Goal: Check status: Check status

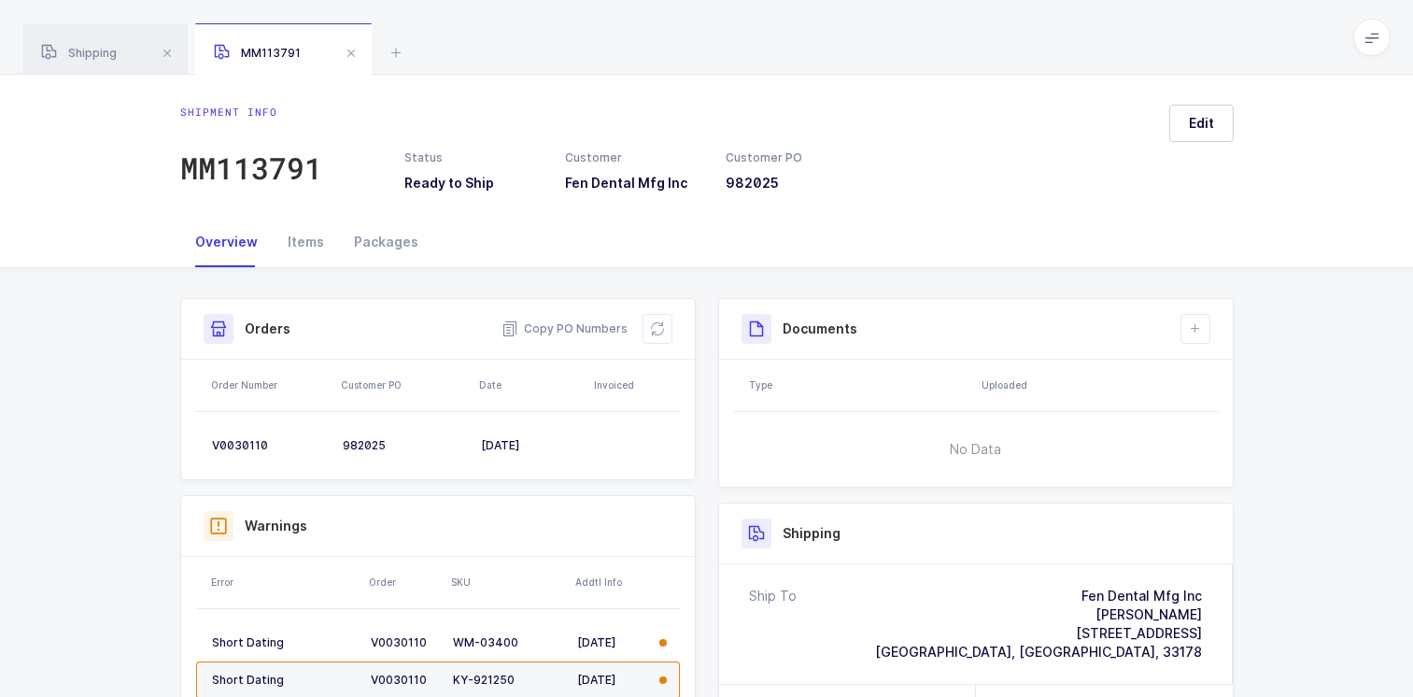
scroll to position [279, 0]
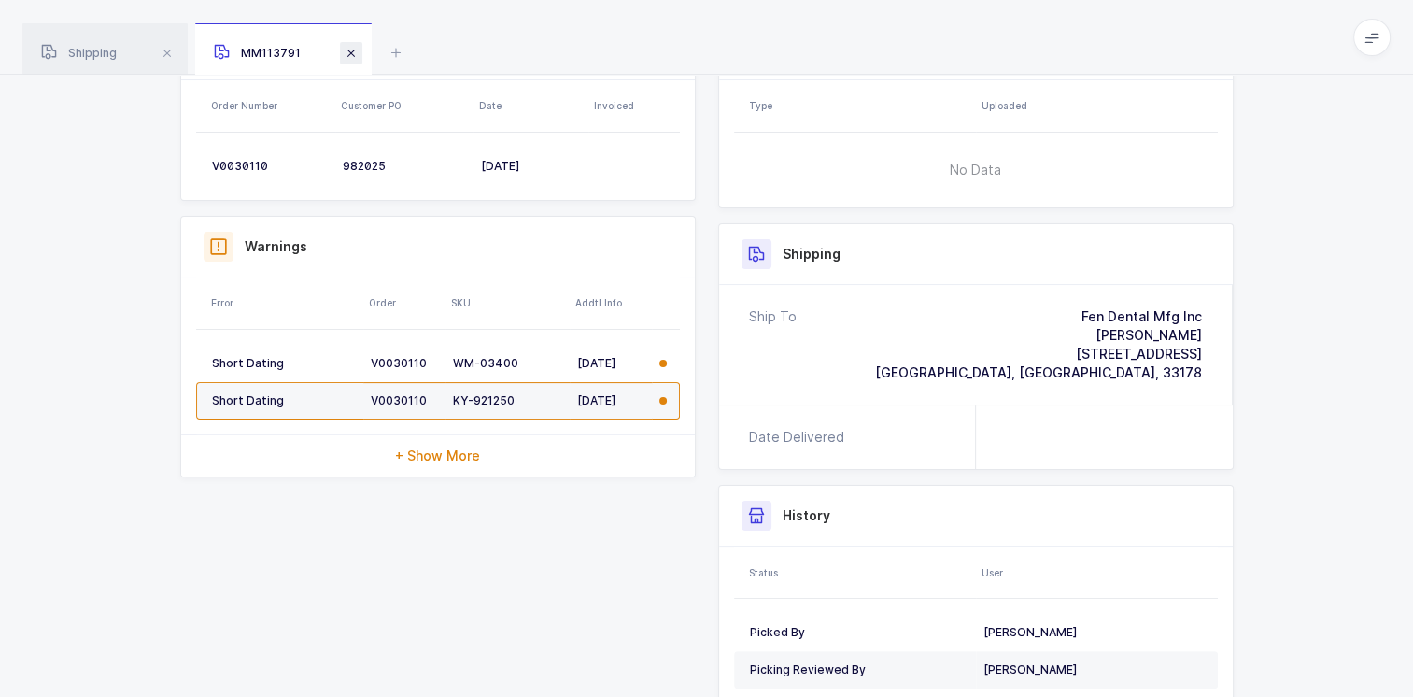
click at [351, 50] on span at bounding box center [351, 53] width 22 height 22
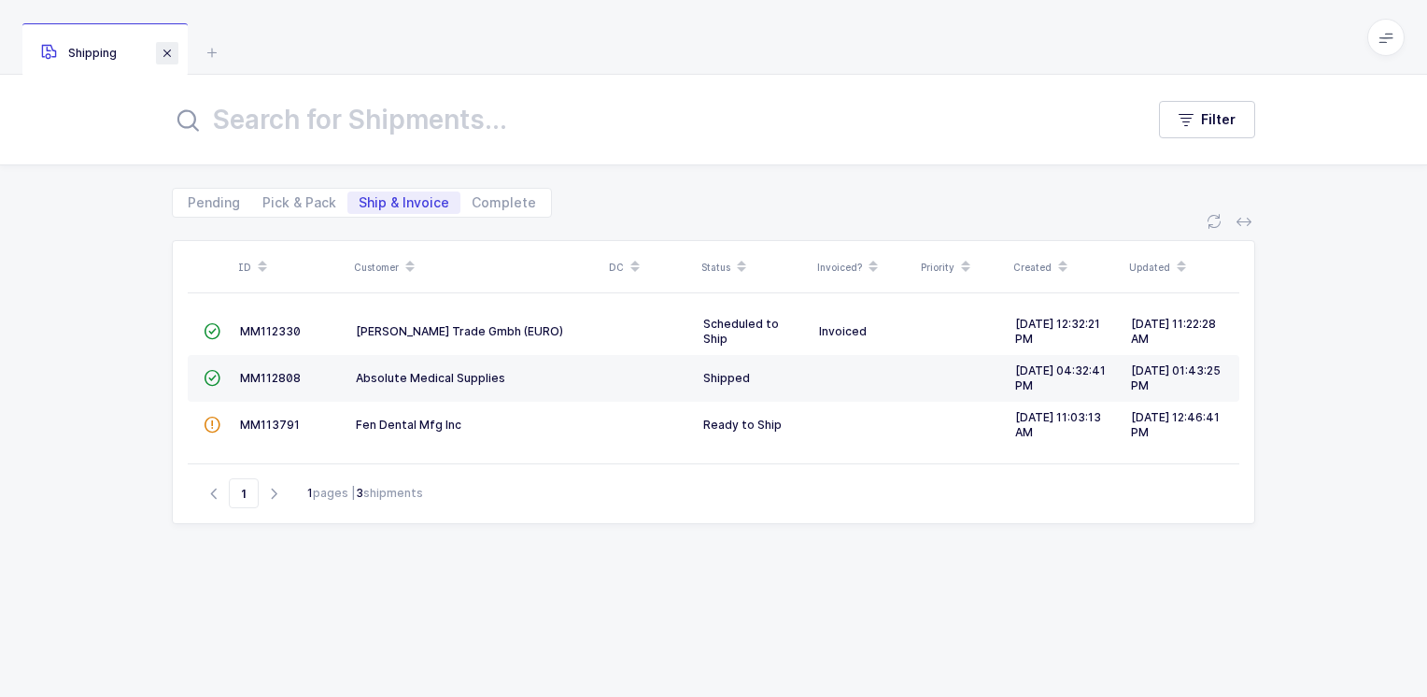
click at [171, 50] on span at bounding box center [167, 53] width 22 height 22
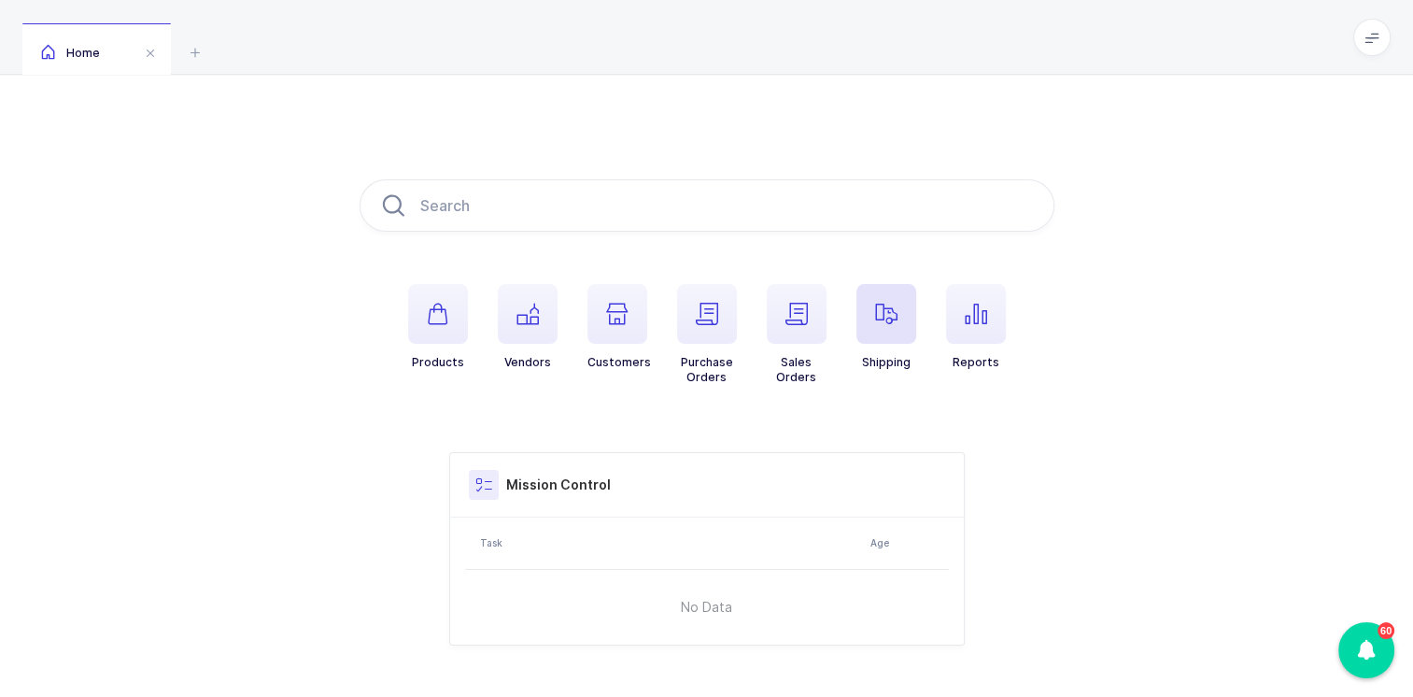
click at [894, 316] on icon "button" at bounding box center [886, 314] width 22 height 22
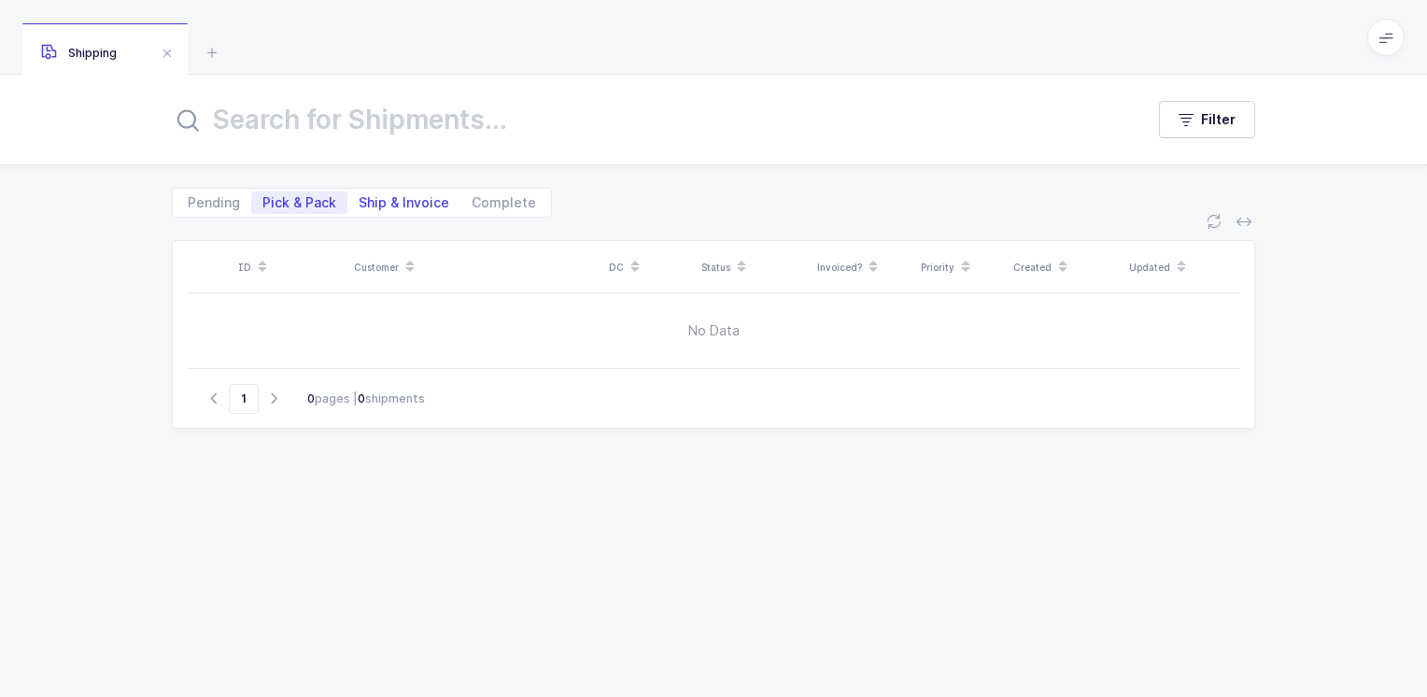
click at [411, 202] on span "Ship & Invoice" at bounding box center [404, 202] width 91 height 13
click at [360, 202] on input "Ship & Invoice" at bounding box center [353, 197] width 12 height 12
radio input "true"
radio input "false"
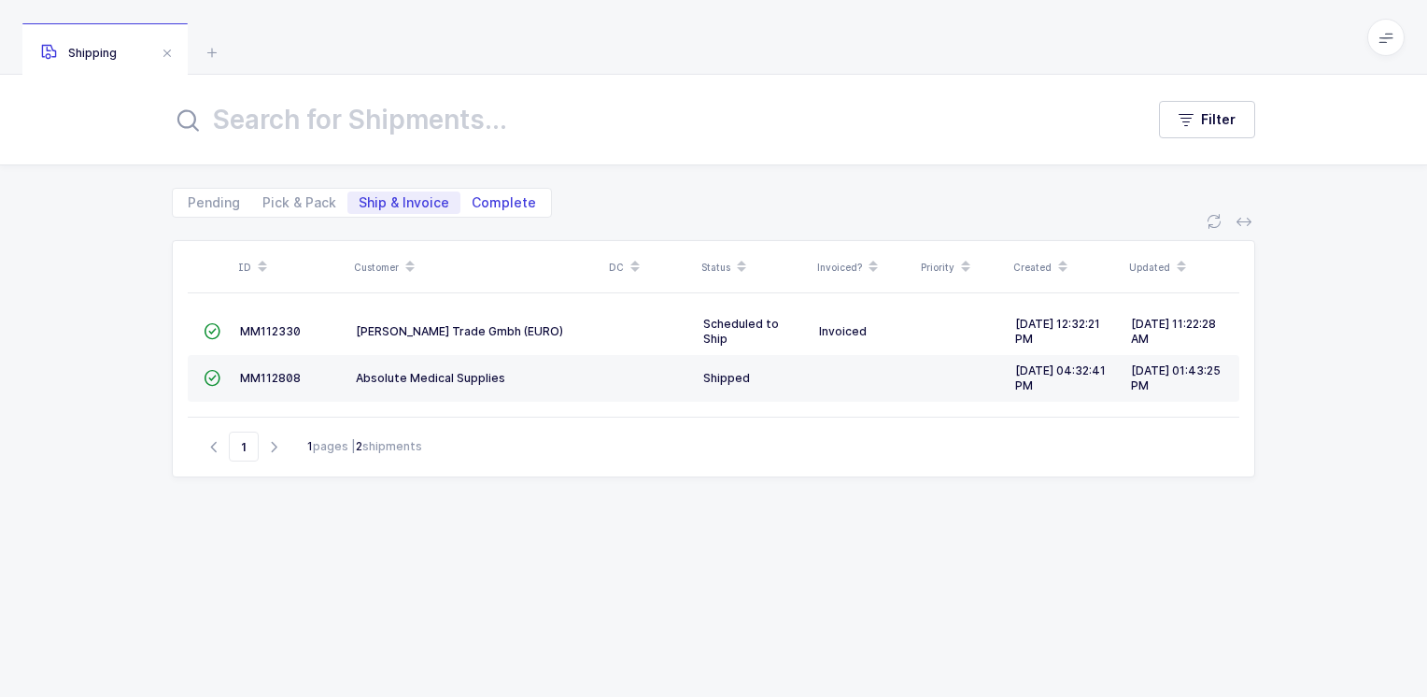
click at [491, 199] on span "Complete" at bounding box center [504, 202] width 64 height 13
click at [473, 199] on input "Complete" at bounding box center [466, 197] width 12 height 12
radio input "true"
radio input "false"
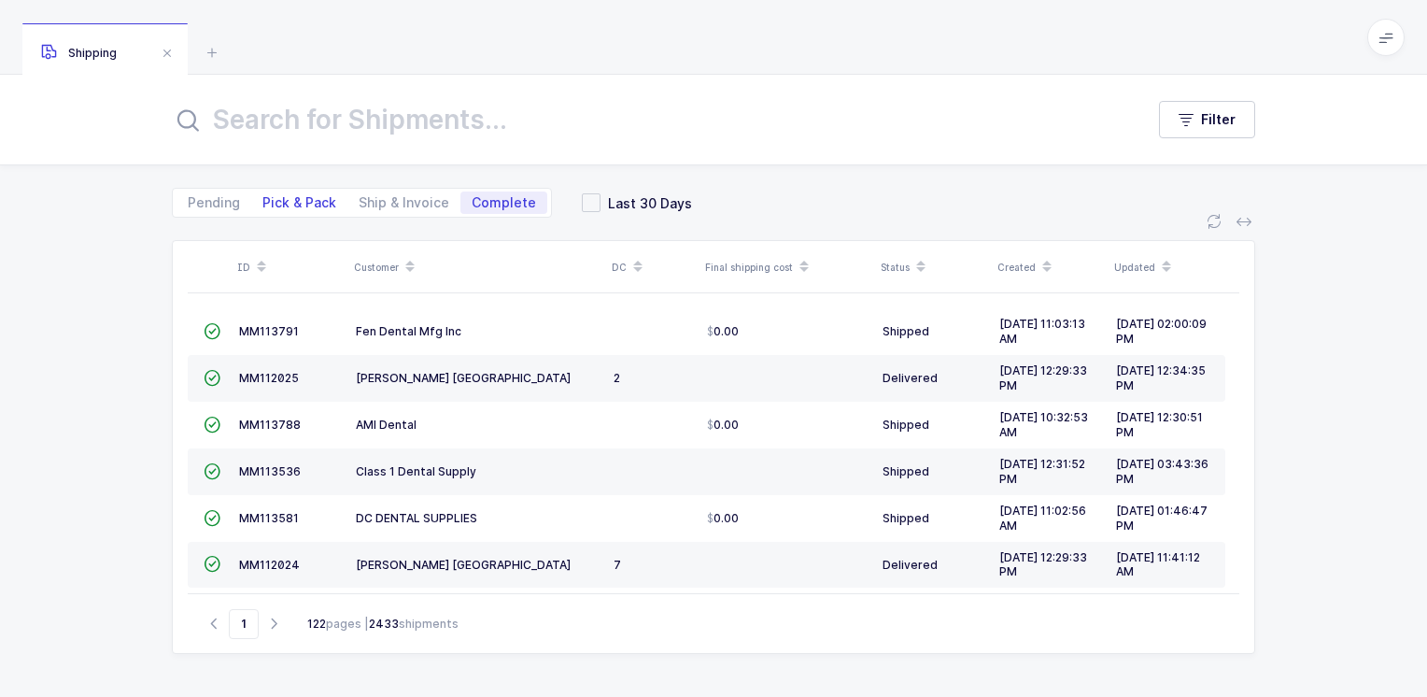
click at [290, 200] on span "Pick & Pack" at bounding box center [299, 202] width 74 height 13
click at [263, 200] on input "Pick & Pack" at bounding box center [257, 197] width 12 height 12
radio input "true"
radio input "false"
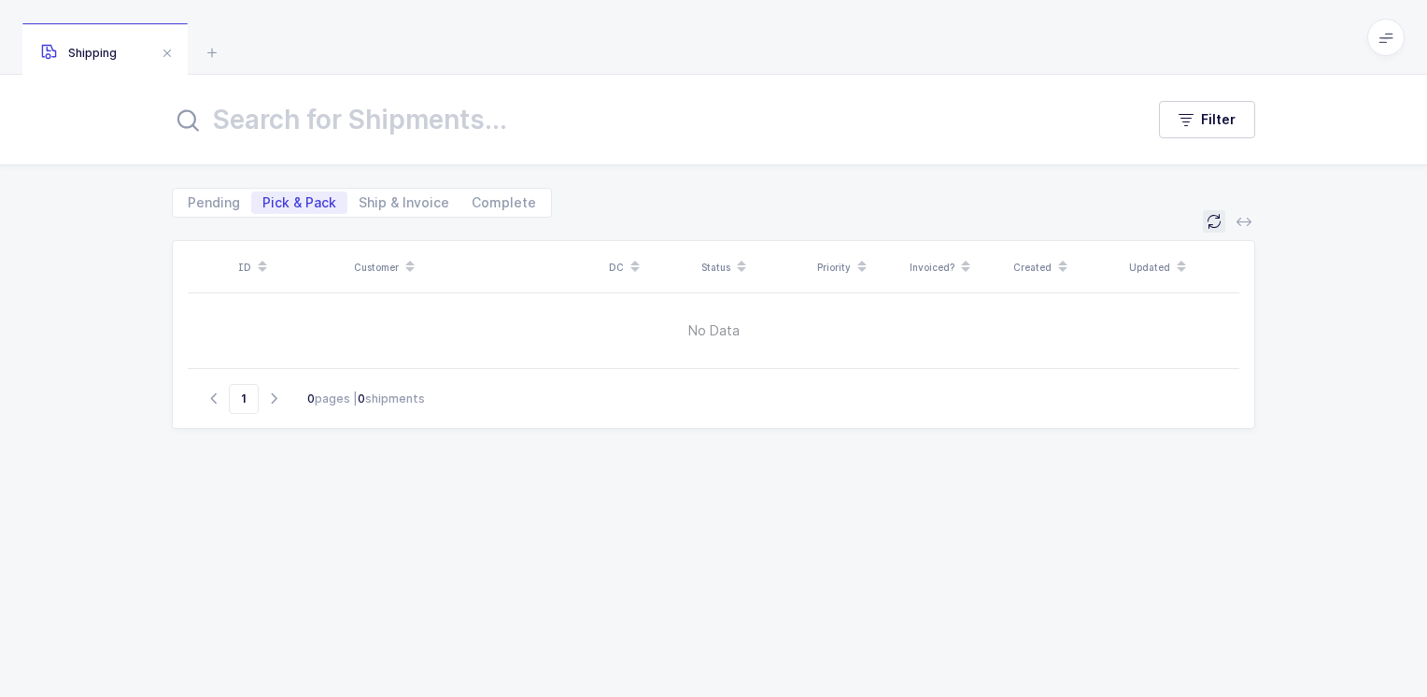
click at [1210, 219] on icon at bounding box center [1214, 221] width 15 height 15
click at [1213, 219] on icon at bounding box center [1214, 221] width 15 height 15
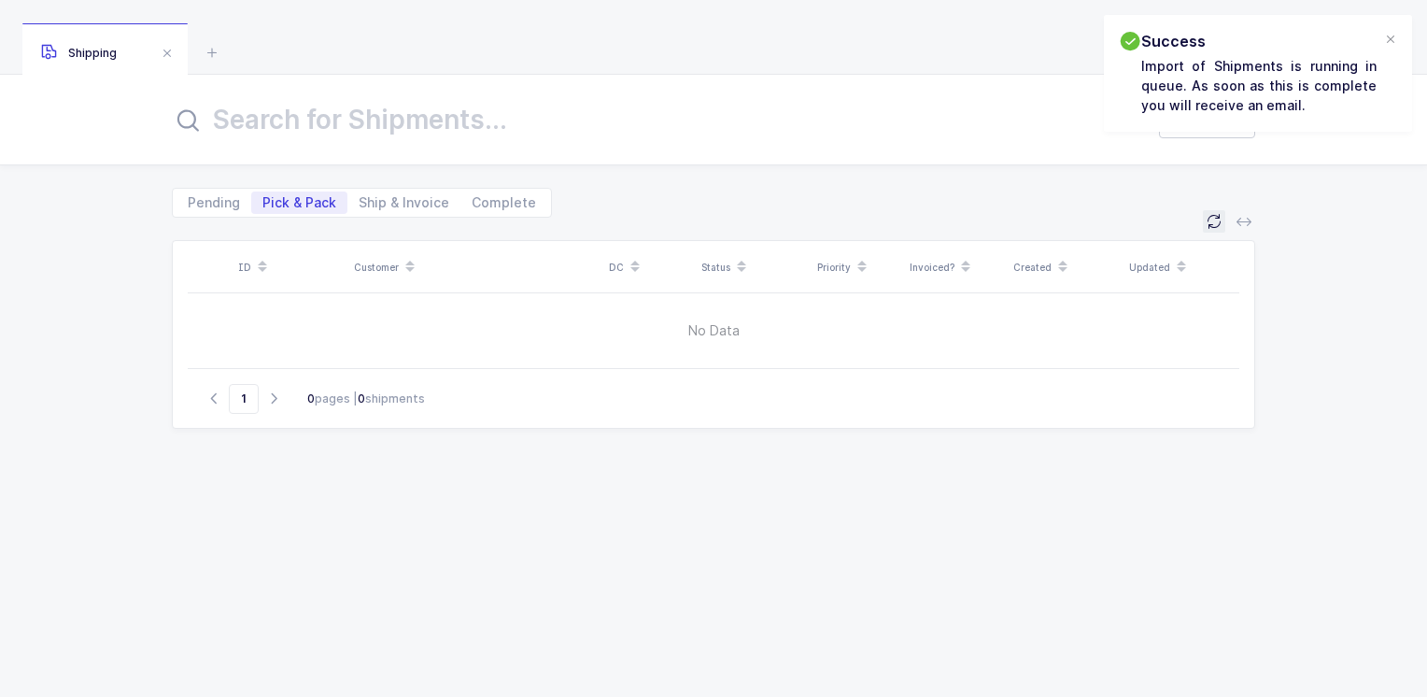
click at [1207, 219] on icon at bounding box center [1214, 221] width 15 height 15
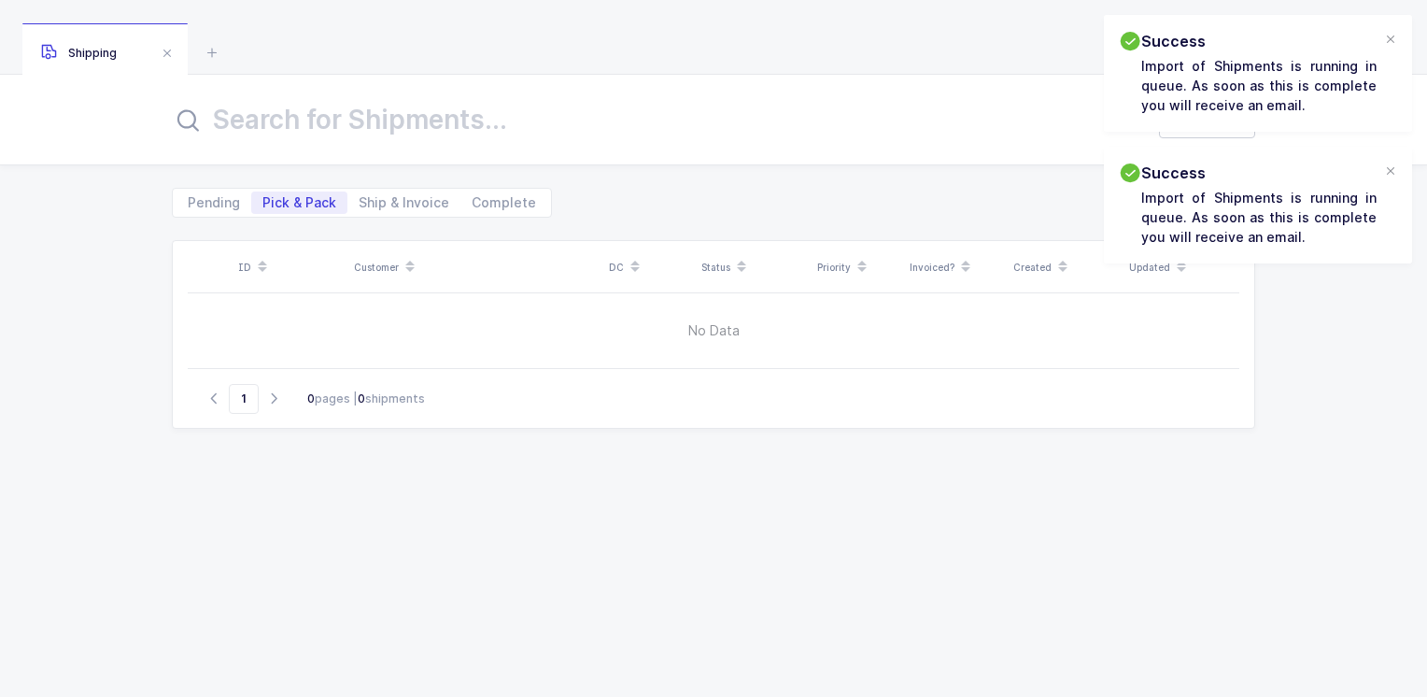
click at [1310, 327] on div "ID Customer DC Status Priority Invoiced? Created Updated No Data Go to 1 0 page…" at bounding box center [713, 457] width 1427 height 479
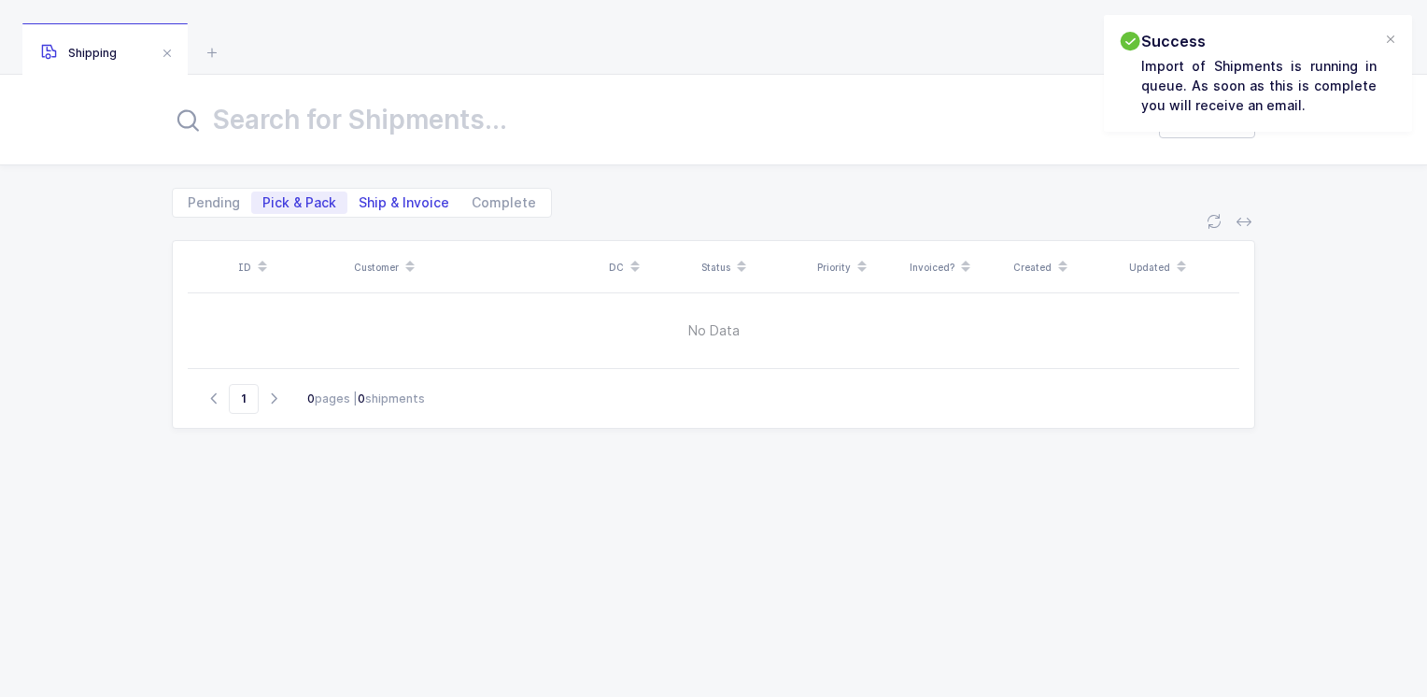
click at [383, 203] on span "Ship & Invoice" at bounding box center [404, 202] width 91 height 13
click at [360, 203] on input "Ship & Invoice" at bounding box center [353, 197] width 12 height 12
radio input "true"
radio input "false"
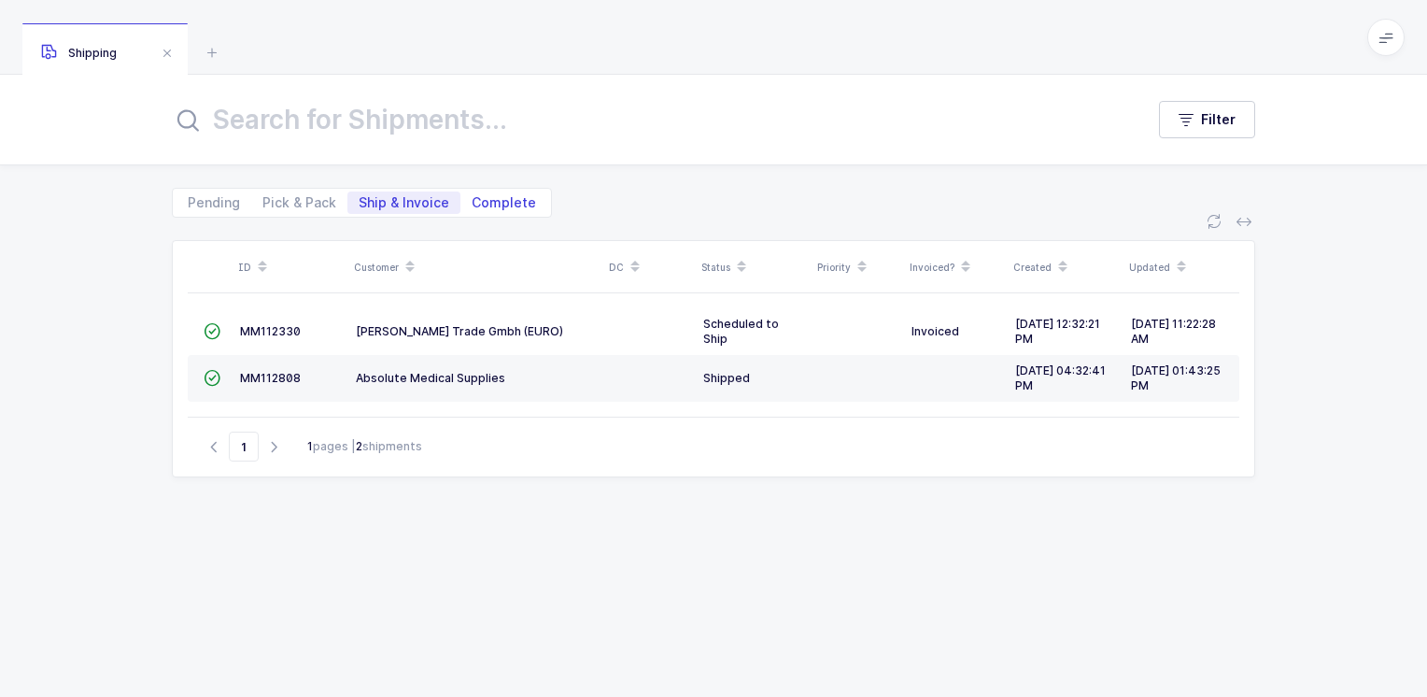
click at [514, 200] on span "Complete" at bounding box center [504, 202] width 64 height 13
click at [473, 200] on input "Complete" at bounding box center [466, 197] width 12 height 12
radio input "true"
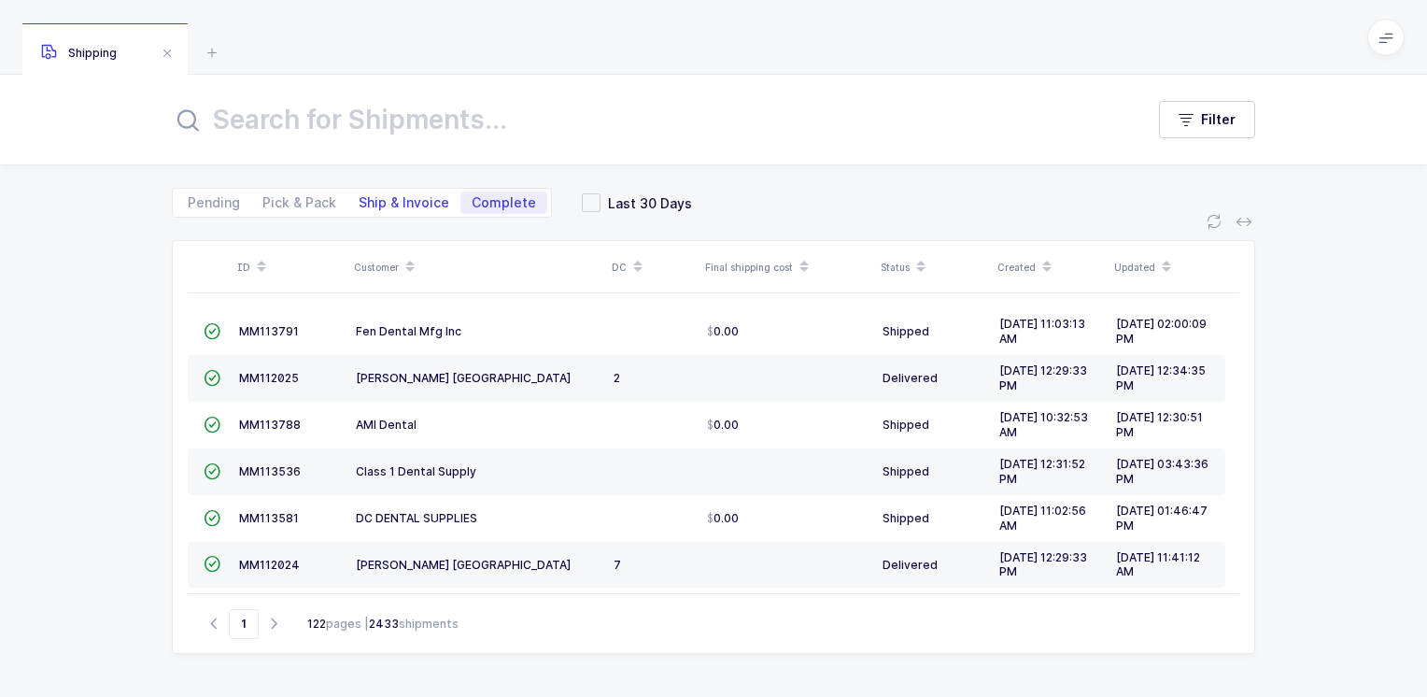
click at [376, 198] on span "Ship & Invoice" at bounding box center [404, 202] width 91 height 13
click at [360, 198] on input "Ship & Invoice" at bounding box center [353, 197] width 12 height 12
radio input "true"
radio input "false"
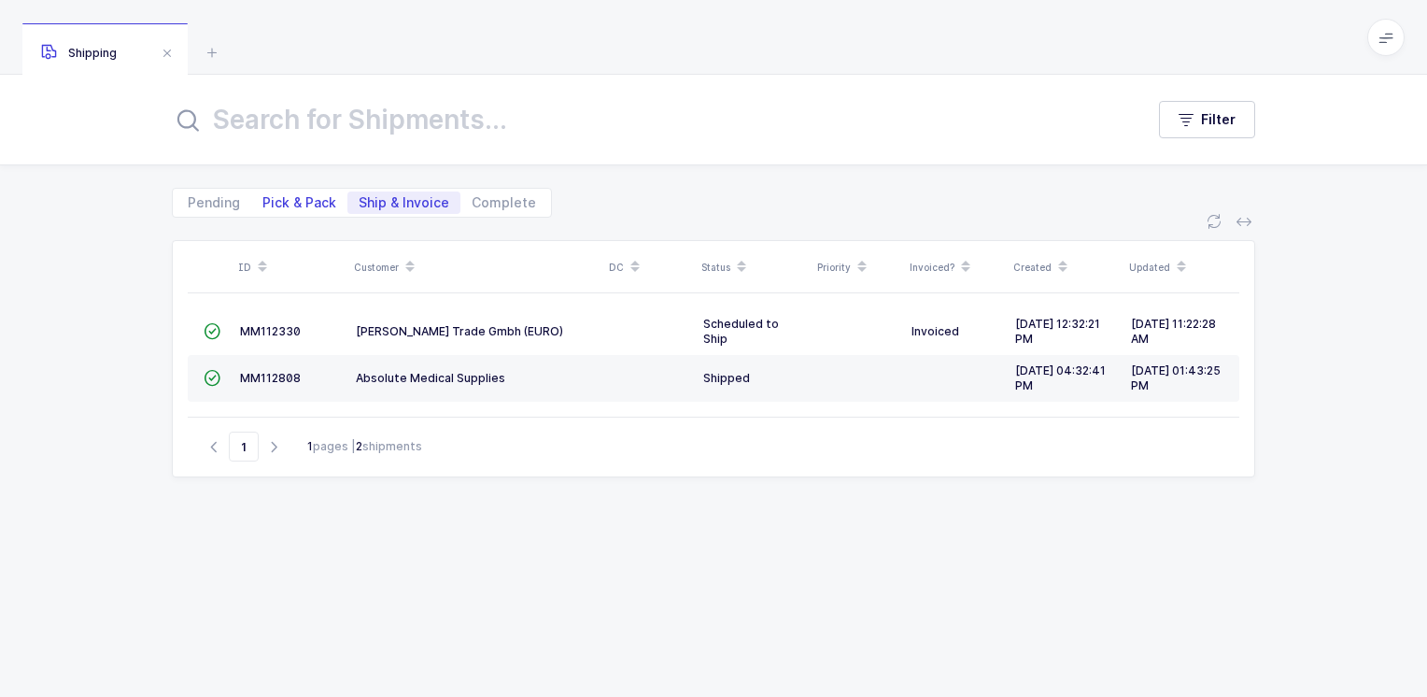
click at [293, 200] on span "Pick & Pack" at bounding box center [299, 202] width 74 height 13
click at [263, 200] on input "Pick & Pack" at bounding box center [257, 197] width 12 height 12
radio input "true"
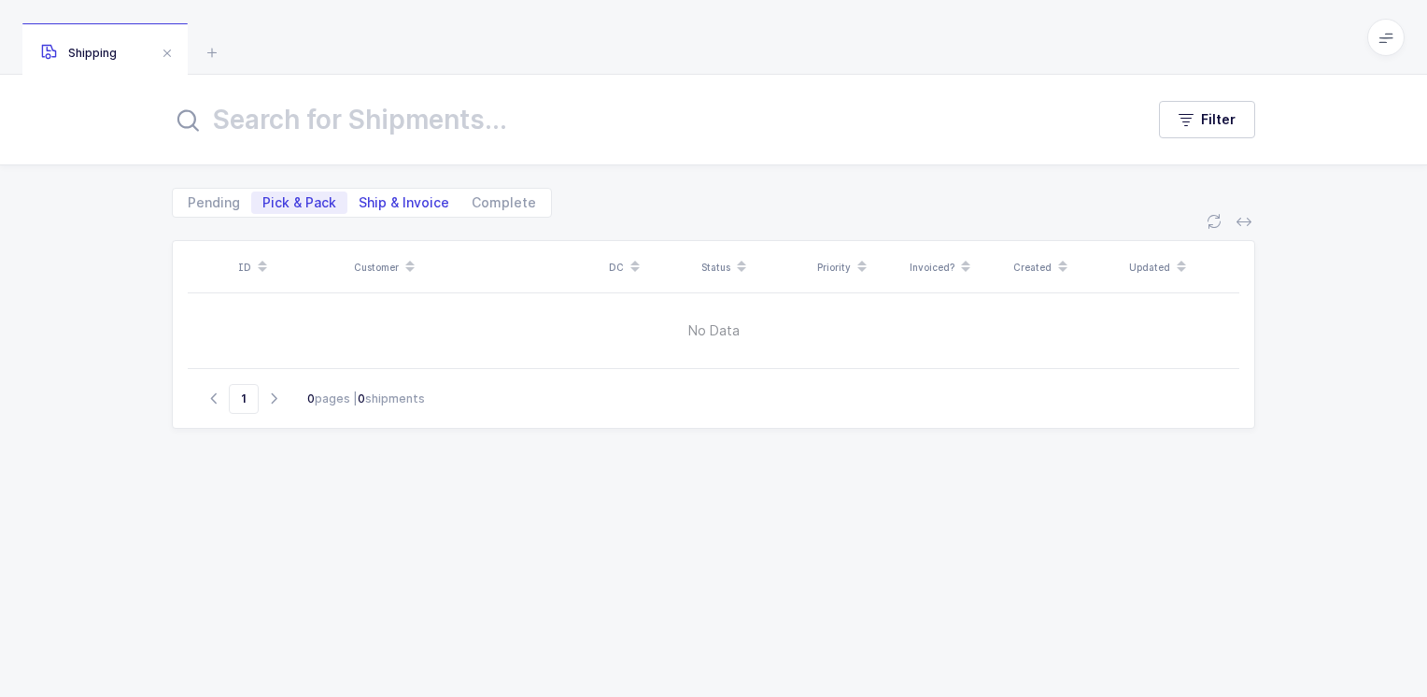
click at [407, 198] on span "Ship & Invoice" at bounding box center [404, 202] width 91 height 13
click at [360, 198] on input "Ship & Invoice" at bounding box center [353, 197] width 12 height 12
radio input "true"
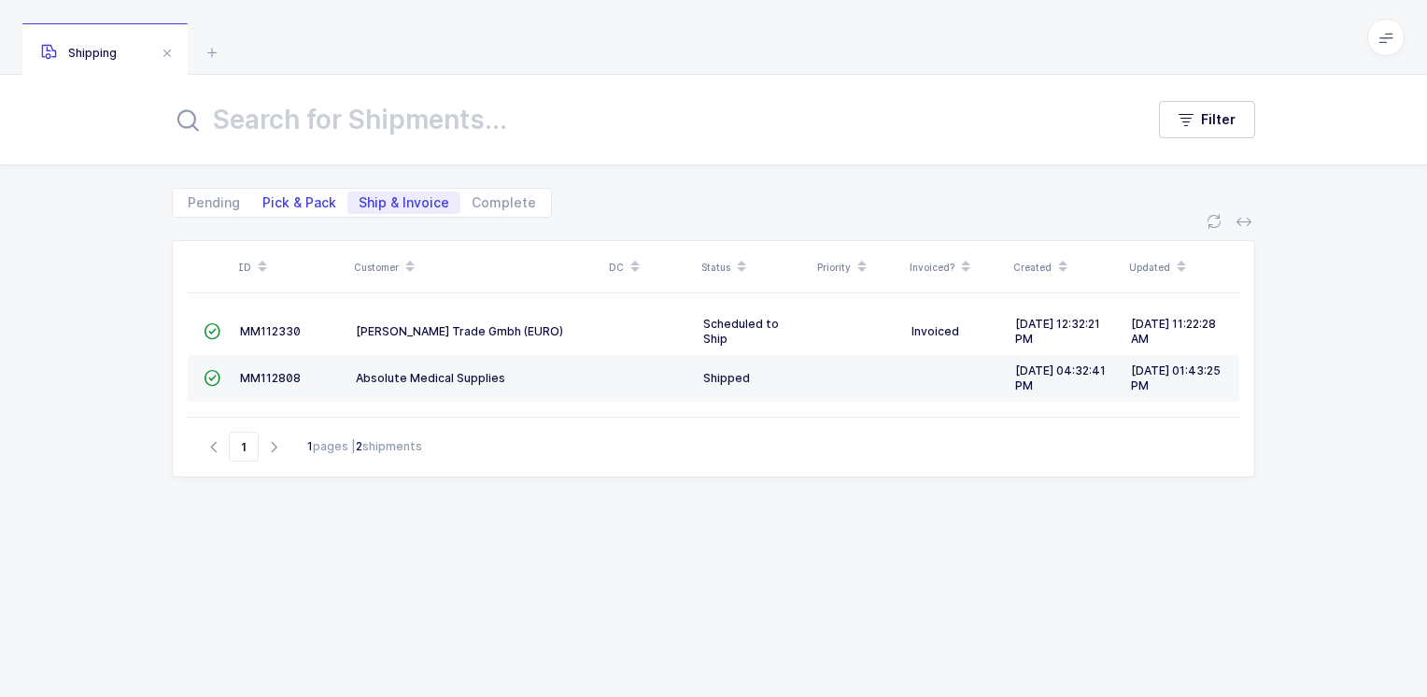
click at [303, 196] on span "Pick & Pack" at bounding box center [299, 202] width 74 height 13
click at [263, 196] on input "Pick & Pack" at bounding box center [257, 197] width 12 height 12
radio input "true"
radio input "false"
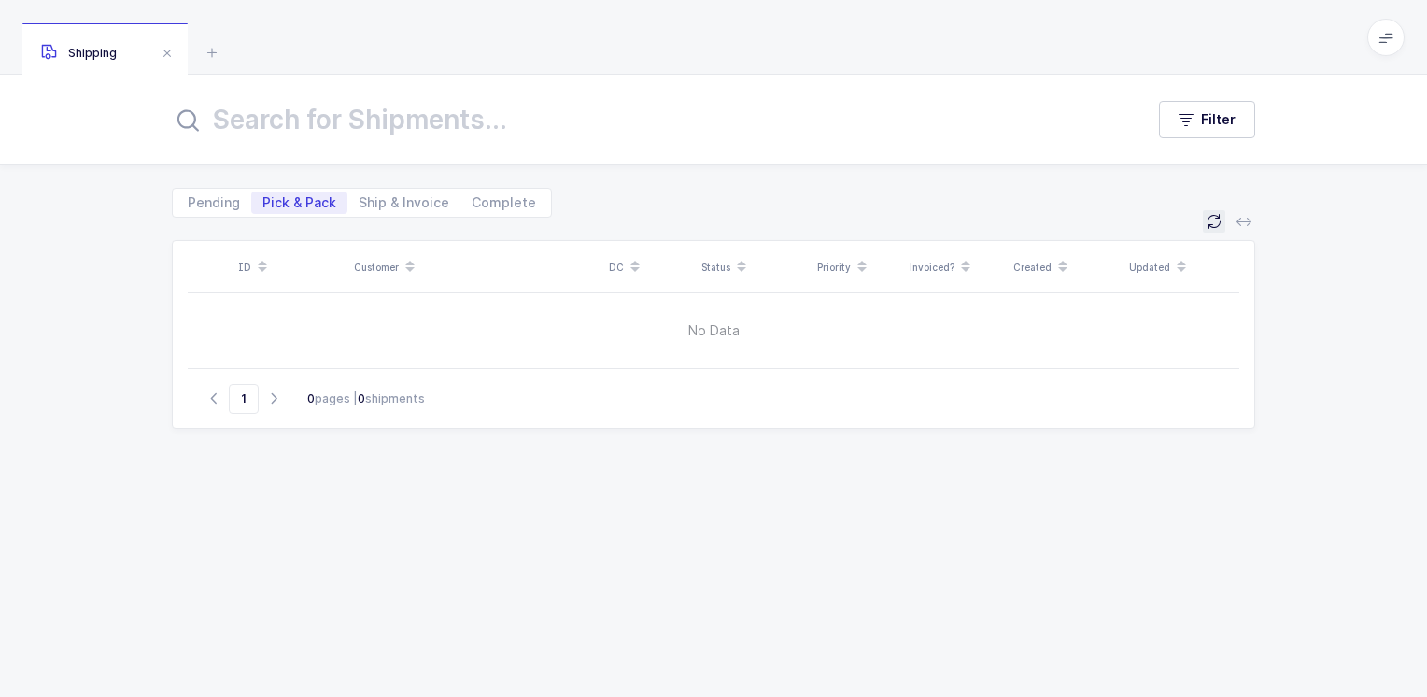
click at [1211, 222] on icon at bounding box center [1214, 221] width 15 height 15
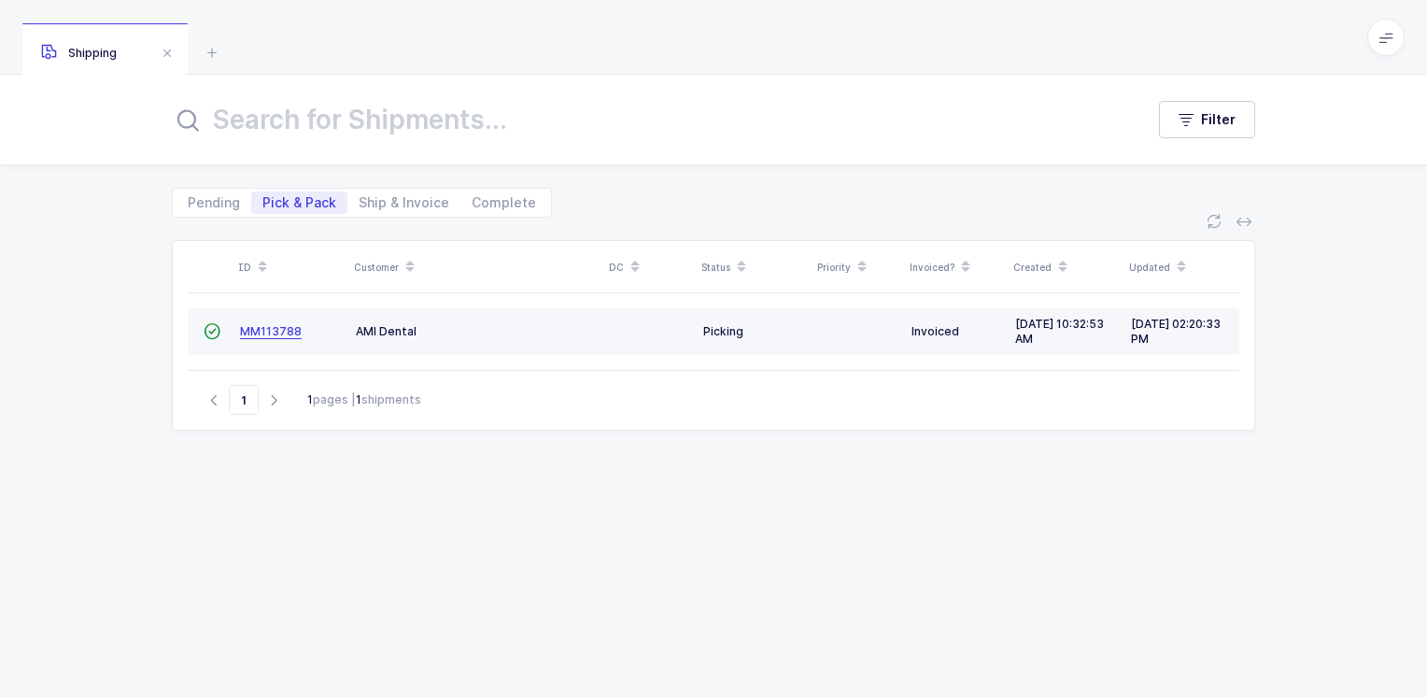
click at [269, 332] on span "MM113788" at bounding box center [271, 331] width 62 height 14
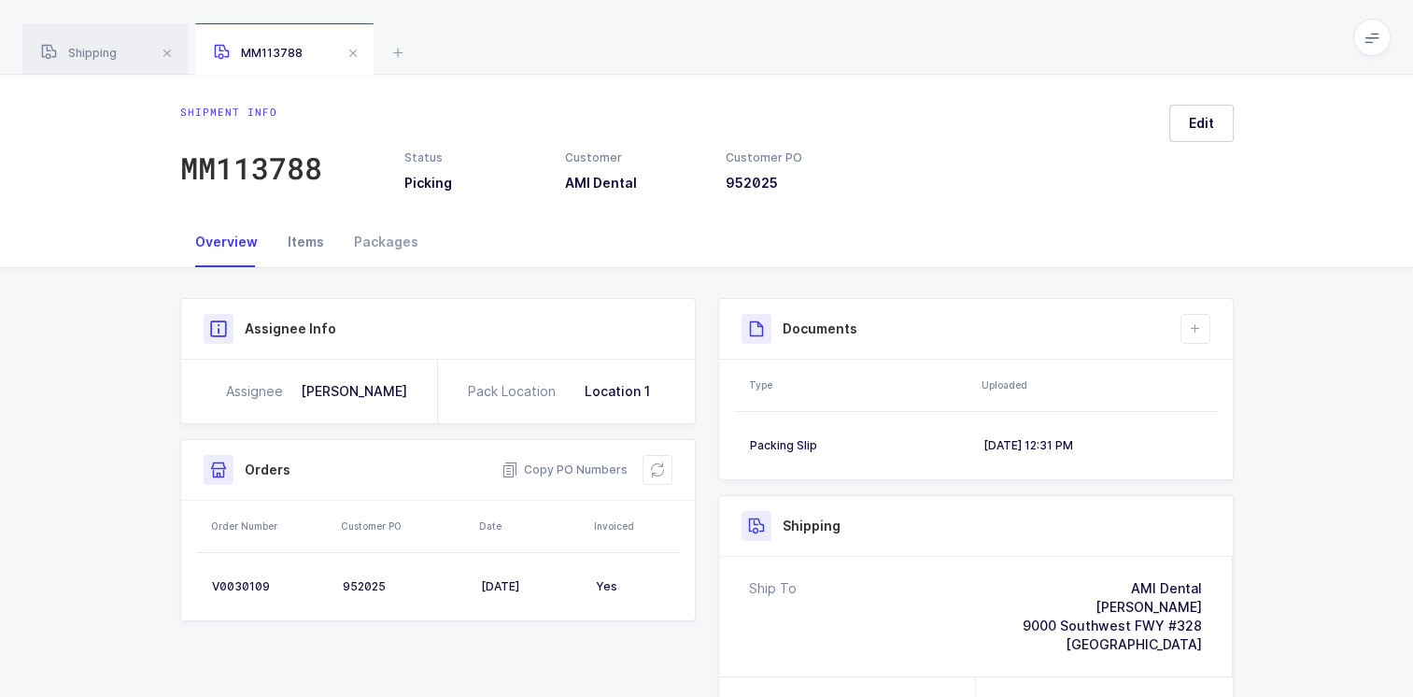
click at [305, 245] on div "Items" at bounding box center [306, 242] width 66 height 50
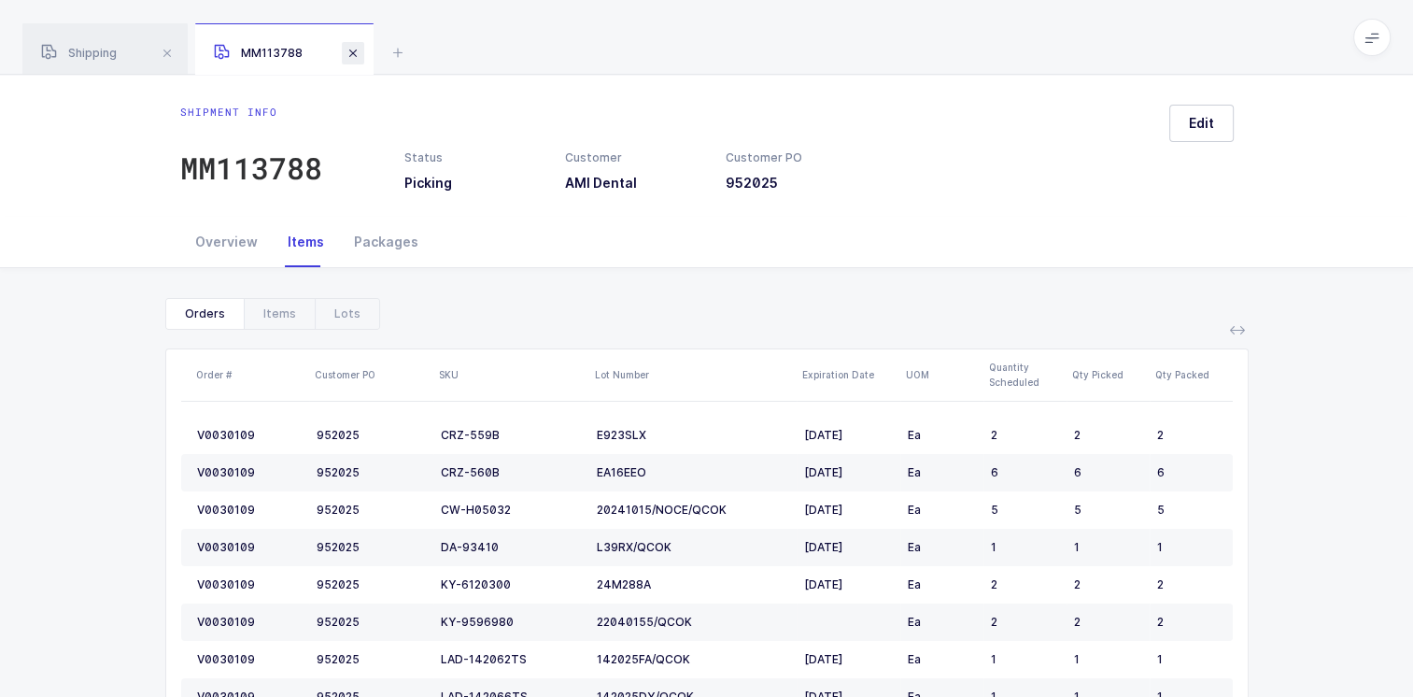
click at [352, 53] on span at bounding box center [353, 53] width 22 height 22
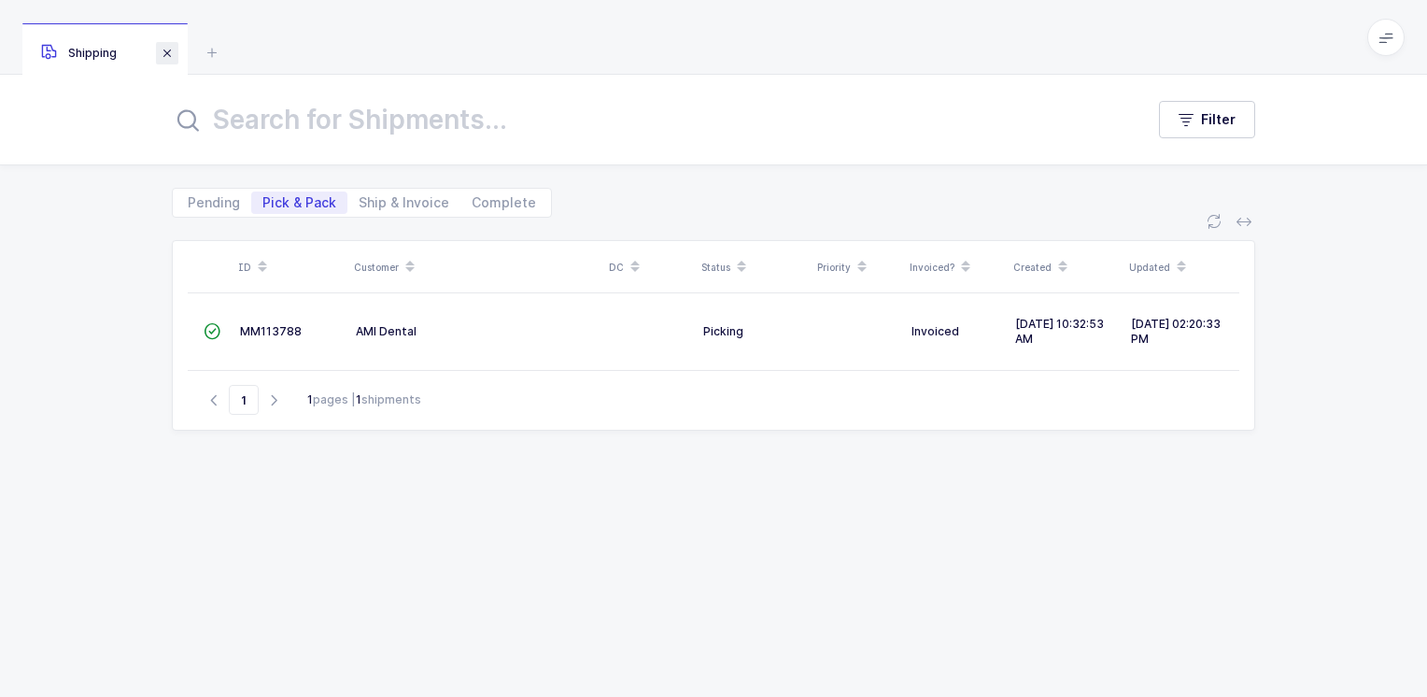
click at [164, 55] on span at bounding box center [167, 53] width 22 height 22
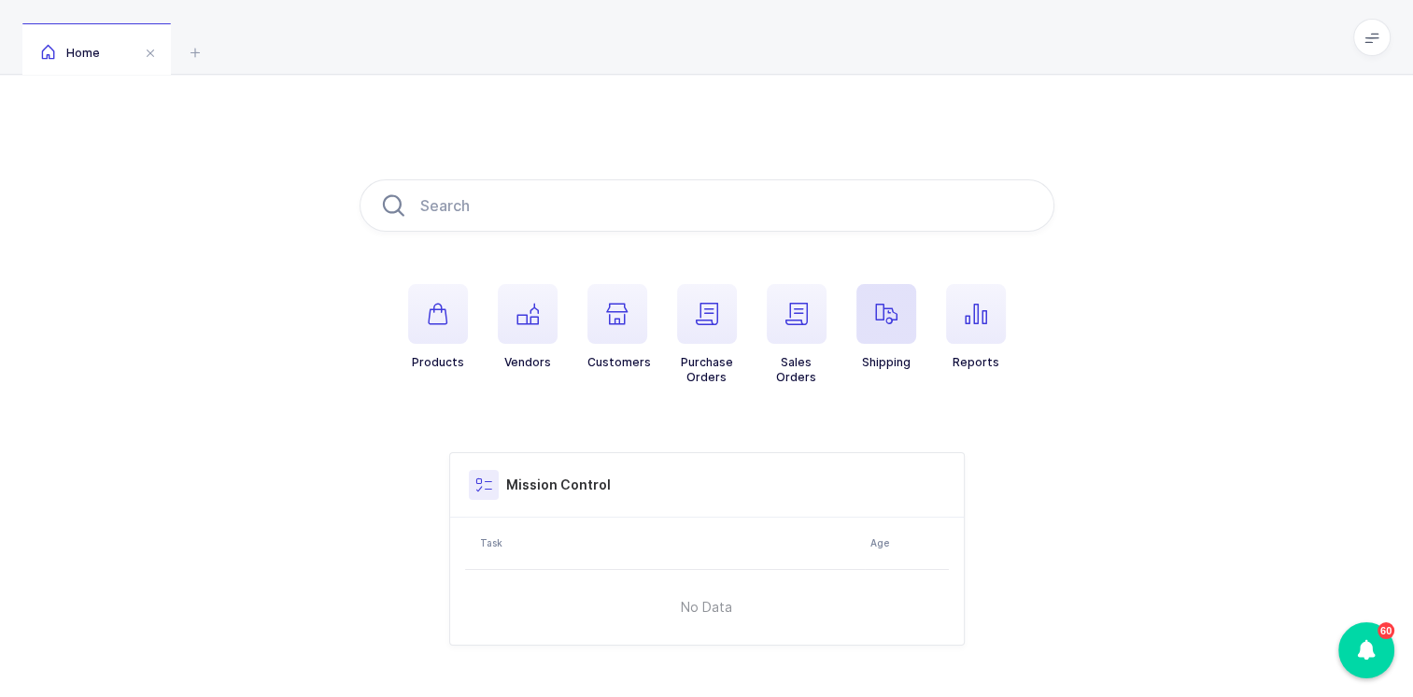
click at [882, 323] on icon "button" at bounding box center [886, 314] width 22 height 22
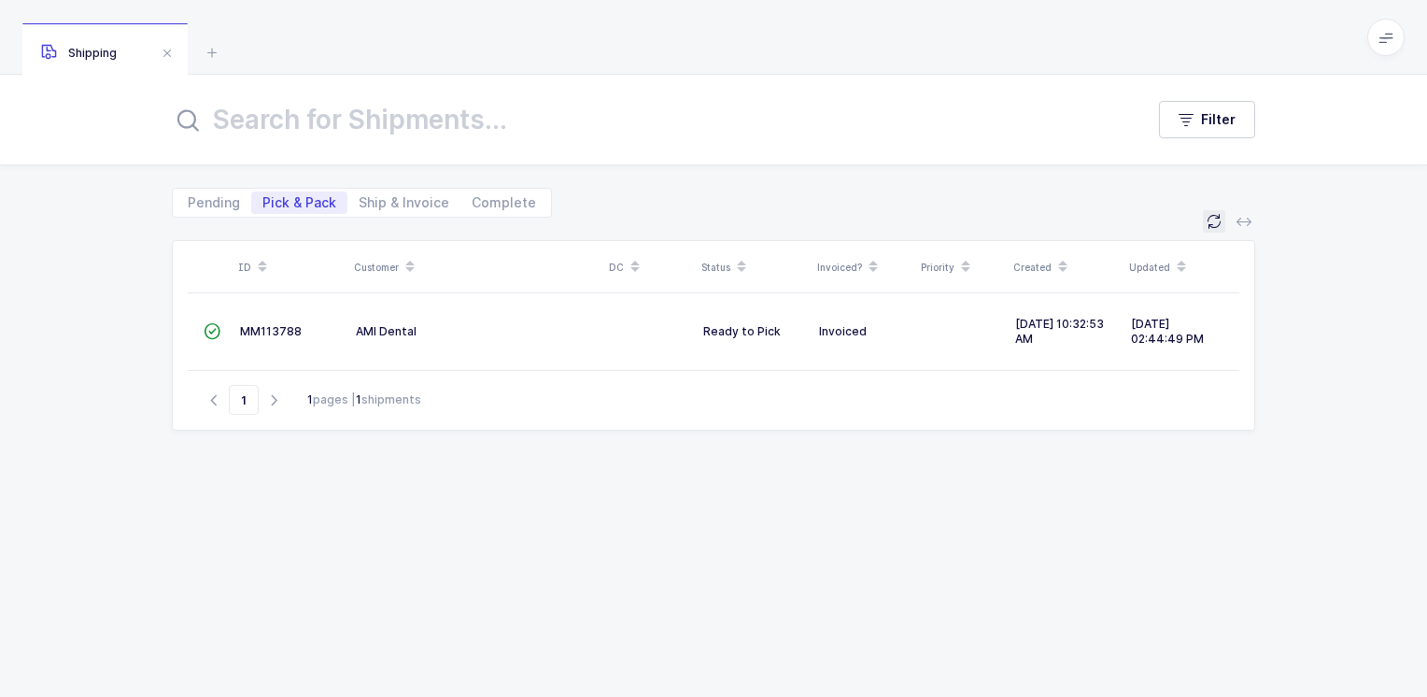
click at [1218, 222] on icon at bounding box center [1214, 221] width 15 height 15
